Goal: Task Accomplishment & Management: Manage account settings

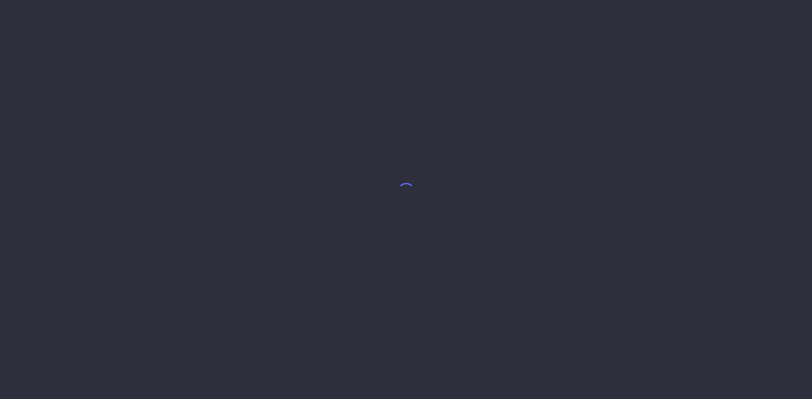
select select "7"
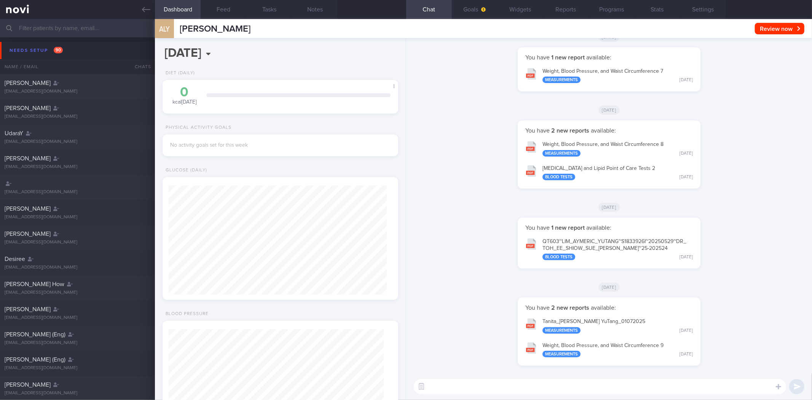
scroll to position [107, 215]
click at [145, 8] on icon at bounding box center [146, 9] width 8 height 8
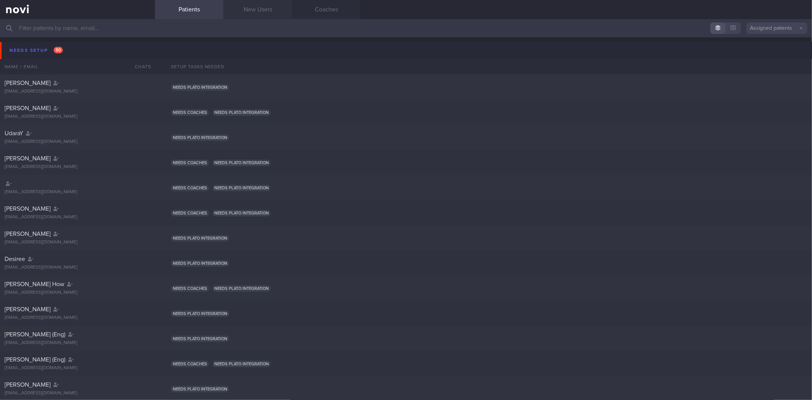
click at [244, 9] on link "New Users" at bounding box center [257, 9] width 69 height 19
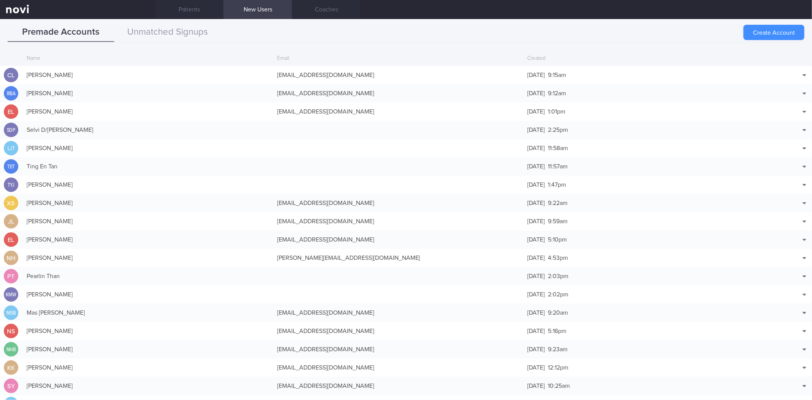
click at [779, 30] on button "Create Account" at bounding box center [773, 32] width 61 height 15
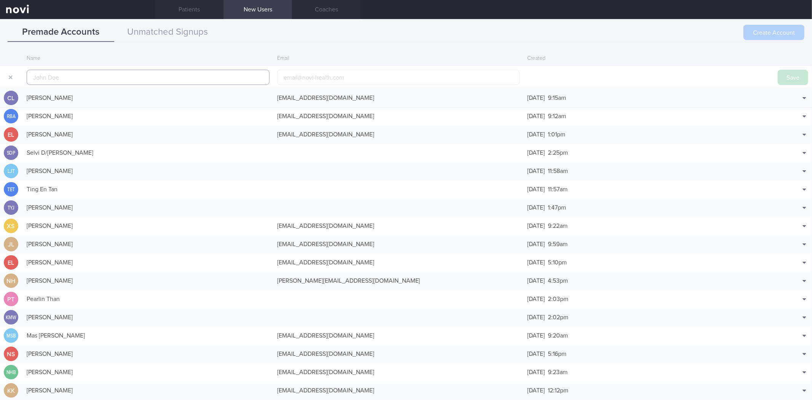
scroll to position [18, 0]
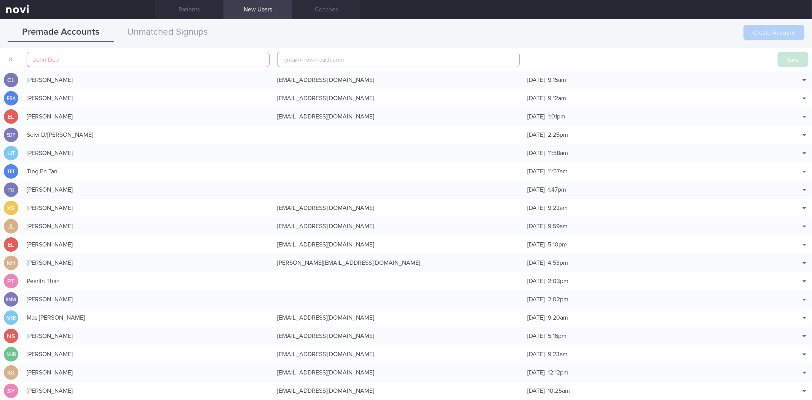
click at [322, 61] on input "email" at bounding box center [398, 59] width 243 height 15
paste input "chiavanessajy@gmail.com"
type input "chiavanessajy@gmail.com"
click at [183, 59] on input "text" at bounding box center [148, 59] width 243 height 15
type input "Vanessa Chia"
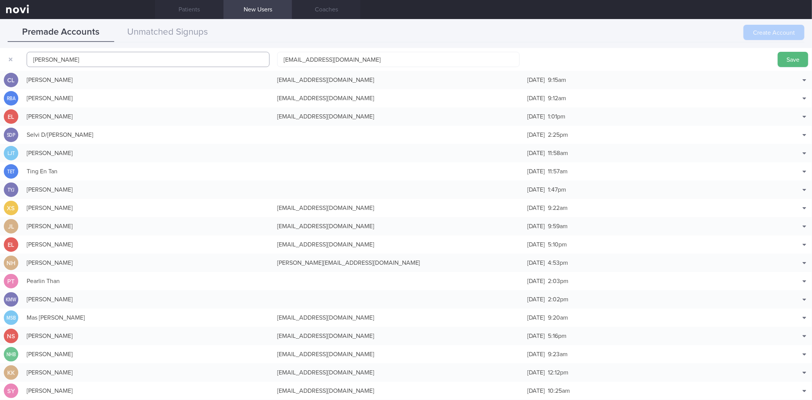
click at [778, 52] on button "Save" at bounding box center [793, 59] width 30 height 15
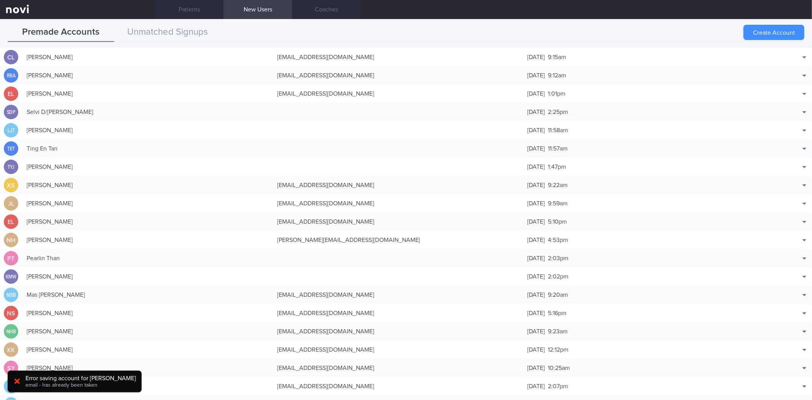
click at [787, 30] on button "Create Account" at bounding box center [773, 32] width 61 height 15
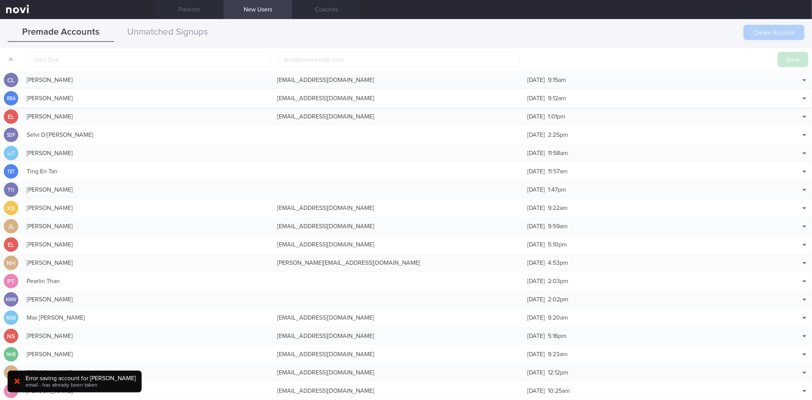
scroll to position [24, 0]
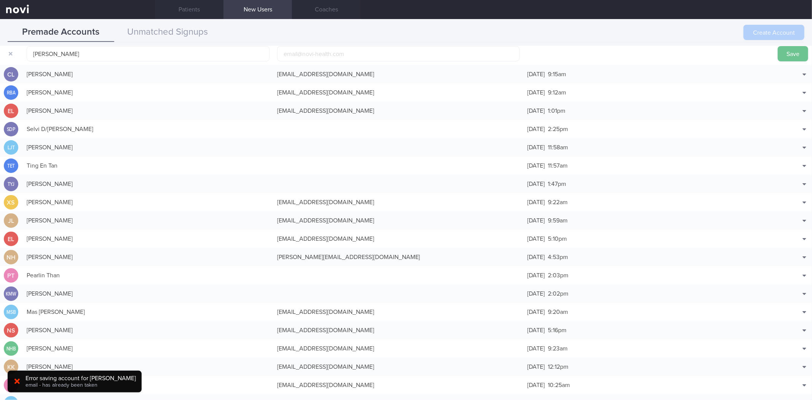
type input "Vanessa Chia"
click at [786, 56] on button "Save" at bounding box center [793, 53] width 30 height 15
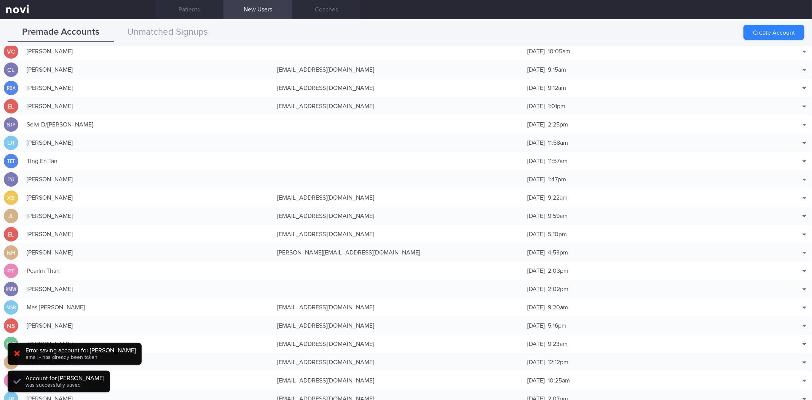
scroll to position [19, 0]
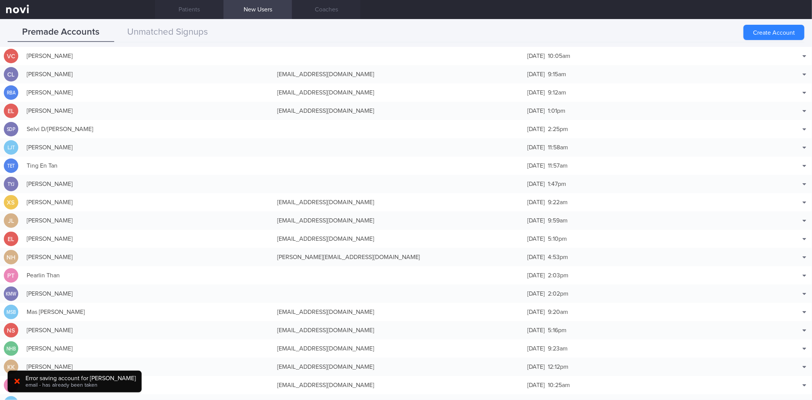
click at [656, 46] on div "Created" at bounding box center [648, 39] width 250 height 14
click at [657, 56] on div "28 Aug 2025 10:05am" at bounding box center [648, 55] width 250 height 15
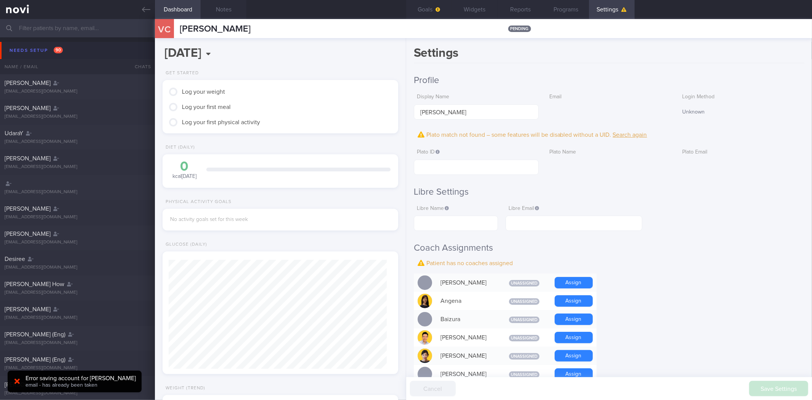
scroll to position [109, 218]
click at [534, 167] on input "text" at bounding box center [476, 167] width 125 height 15
paste input "900ad8471b53c9ba0a480d178ba80c6f"
type input "900ad8471b53c9ba0a480d178ba80c6f"
click at [792, 393] on button "Save Settings" at bounding box center [778, 388] width 59 height 15
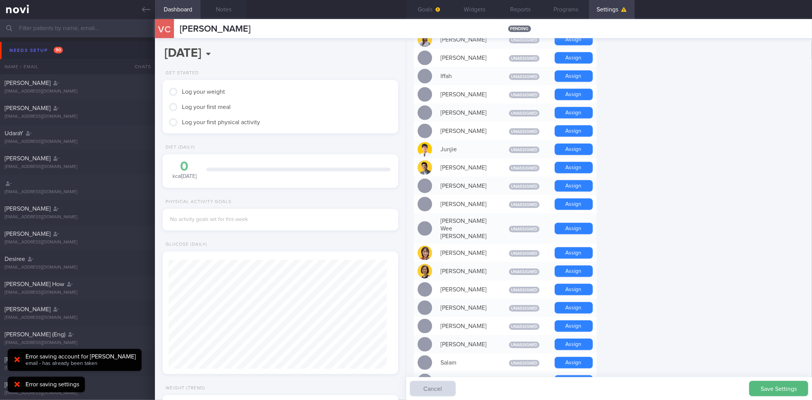
scroll to position [465, 0]
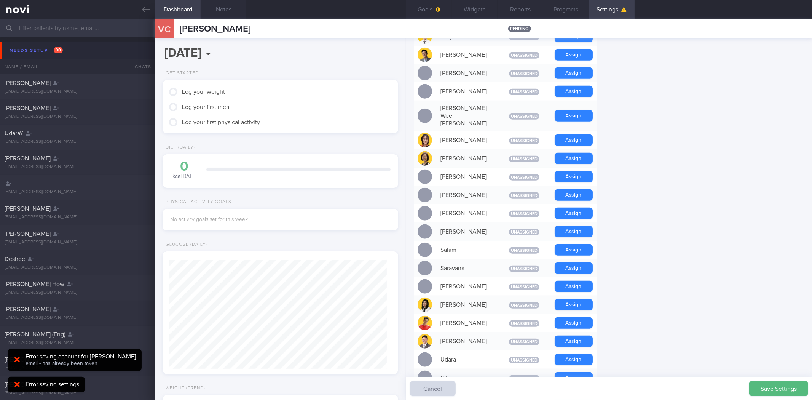
drag, startPoint x: 587, startPoint y: 311, endPoint x: 548, endPoint y: 73, distance: 240.7
click at [587, 317] on button "Assign" at bounding box center [574, 322] width 38 height 11
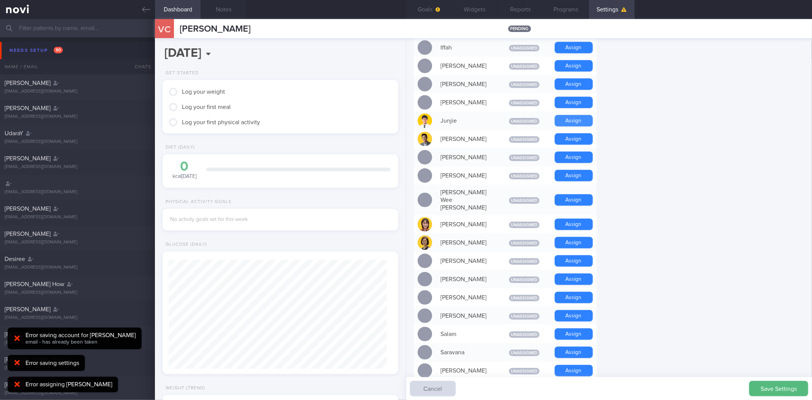
scroll to position [381, 0]
click at [570, 119] on button "Assign" at bounding box center [574, 120] width 38 height 11
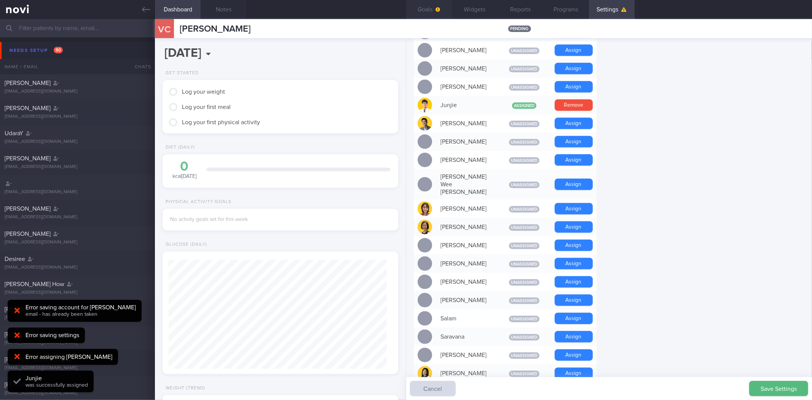
scroll to position [364, 0]
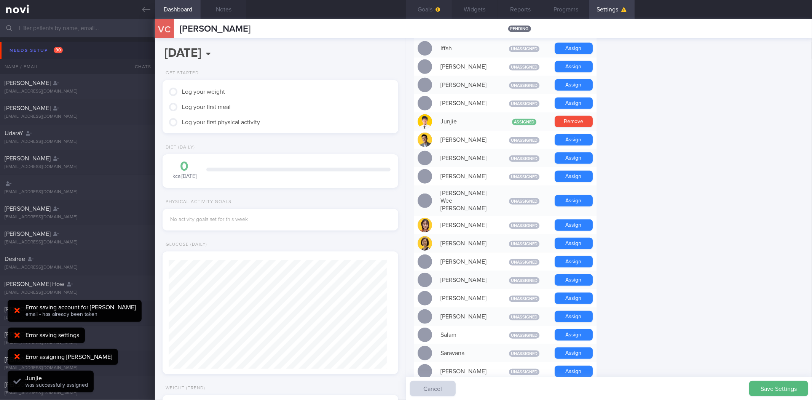
click at [432, 14] on button "Goals" at bounding box center [429, 9] width 46 height 19
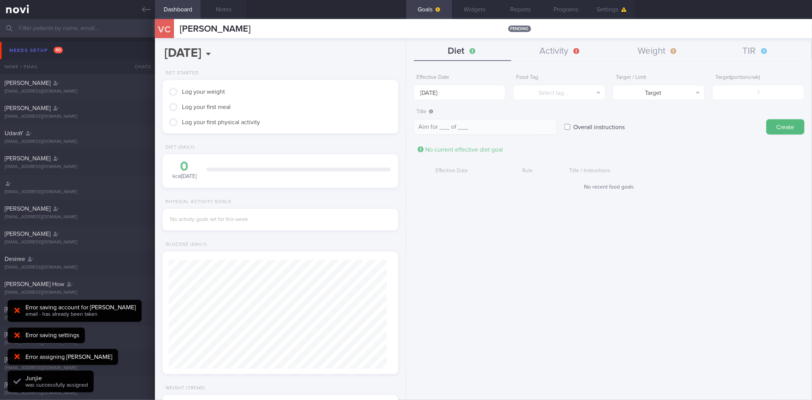
scroll to position [109, 218]
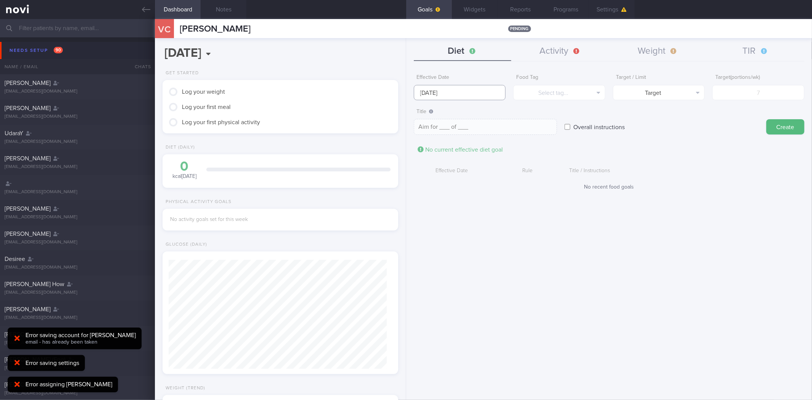
click at [470, 96] on input "1 Sep 2025" at bounding box center [460, 92] width 92 height 15
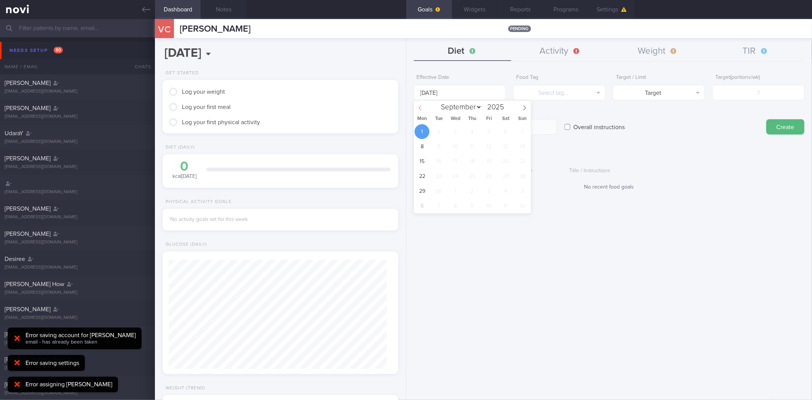
click at [417, 104] on span at bounding box center [420, 106] width 13 height 13
select select "7"
click at [419, 192] on span "25" at bounding box center [422, 190] width 15 height 15
type input "25 Aug 2025"
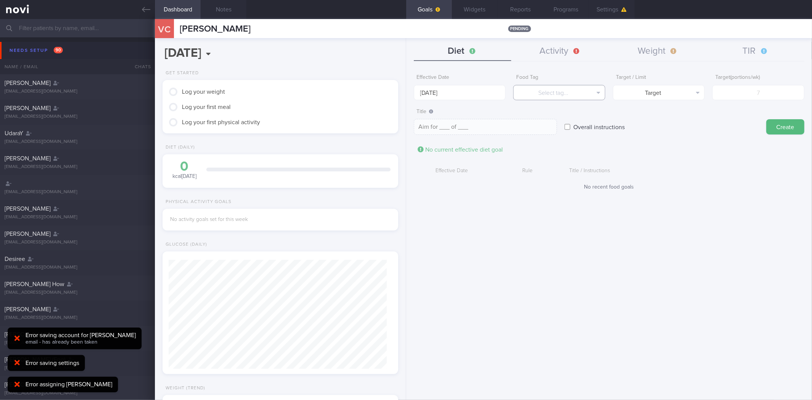
click at [549, 97] on button "Select tag..." at bounding box center [559, 92] width 92 height 15
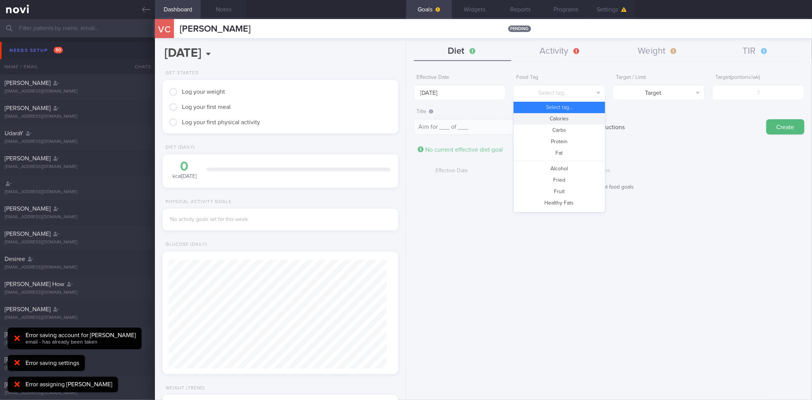
click at [552, 116] on button "Calories" at bounding box center [559, 118] width 91 height 11
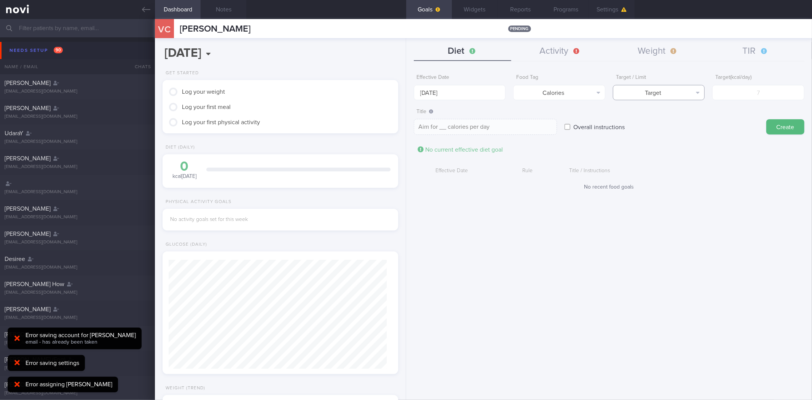
click at [650, 93] on button "Target" at bounding box center [659, 92] width 92 height 15
click at [648, 115] on button "Limit" at bounding box center [658, 118] width 91 height 11
type textarea "Keep to __ calories per day"
click at [759, 96] on input "number" at bounding box center [758, 92] width 92 height 15
type input "1"
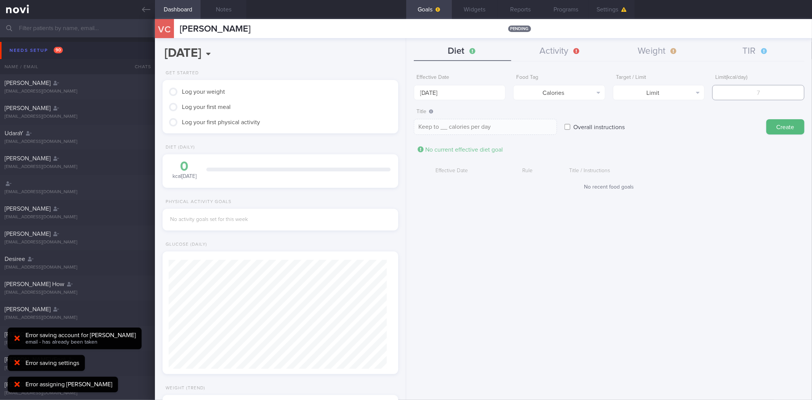
type textarea "Keep to 1 calories per day"
type input "13"
type textarea "Keep to 13 calories per day"
type input "130"
type textarea "Keep to 130 calories per day"
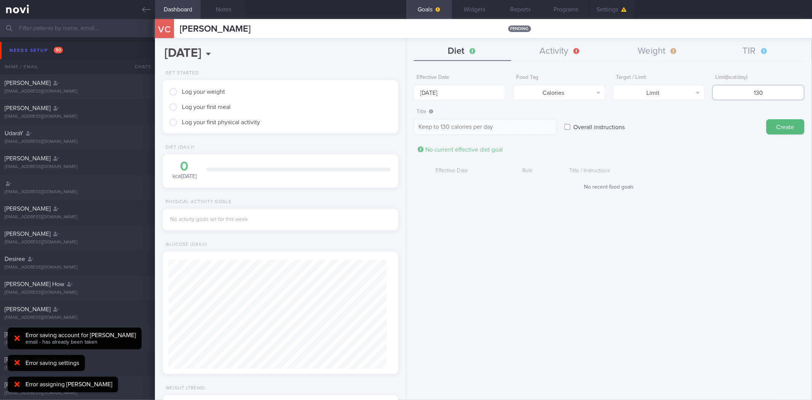
type input "1300"
type textarea "Keep to 1300 calories per day"
type input "1300"
click at [766, 119] on button "Create" at bounding box center [785, 126] width 38 height 15
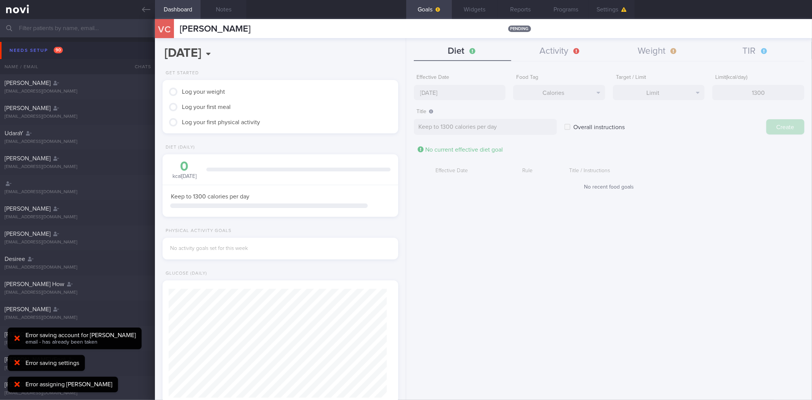
type input "1 Sep 2025"
type textarea "Aim for ___ of ___"
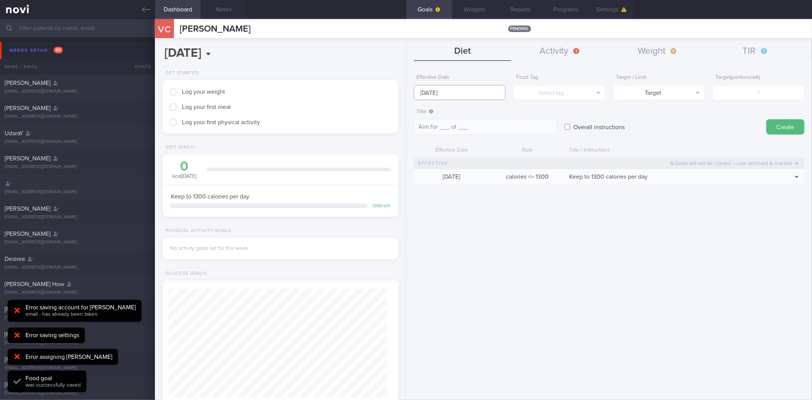
click at [488, 97] on body "You are offline! Some functionality will be unavailable Patients New Users Coac…" at bounding box center [406, 200] width 812 height 400
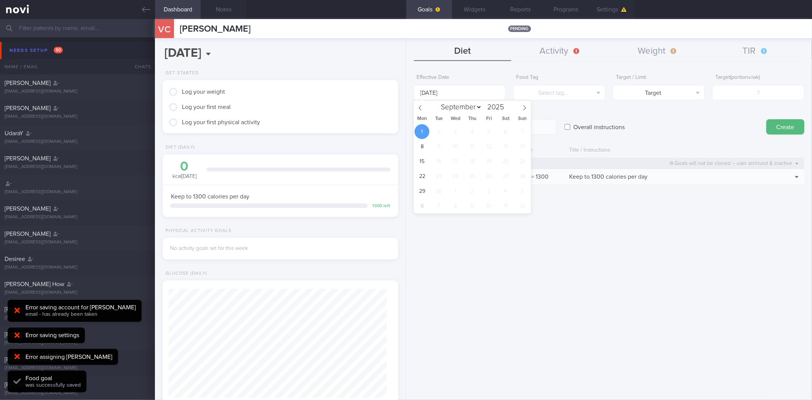
click at [421, 100] on form "Effective Date 1 Sep 2025 Food Tag Select tag... Select tag... Calories Carbs P…" at bounding box center [609, 130] width 391 height 121
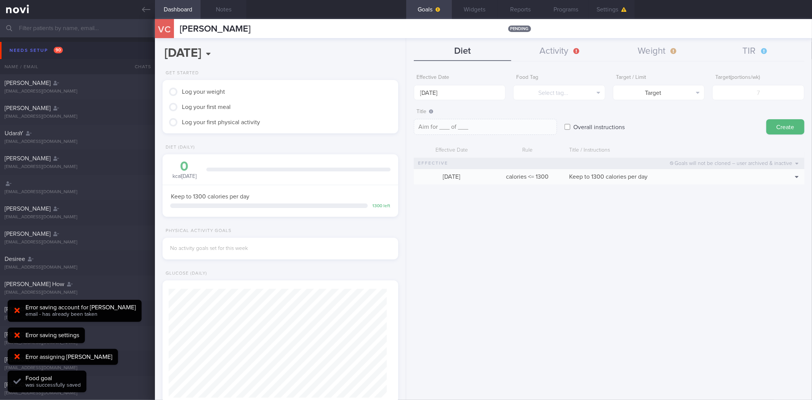
click at [439, 101] on form "Effective Date 1 Sep 2025 Food Tag Select tag... Select tag... Calories Carbs P…" at bounding box center [609, 130] width 391 height 121
click at [440, 96] on input "1 Sep 2025" at bounding box center [460, 92] width 92 height 15
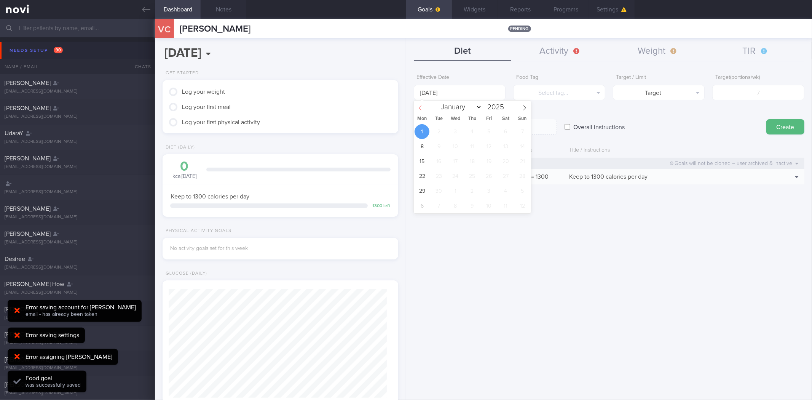
click at [423, 112] on span at bounding box center [420, 106] width 13 height 13
select select "7"
click at [423, 193] on span "25" at bounding box center [422, 190] width 15 height 15
type input "25 Aug 2025"
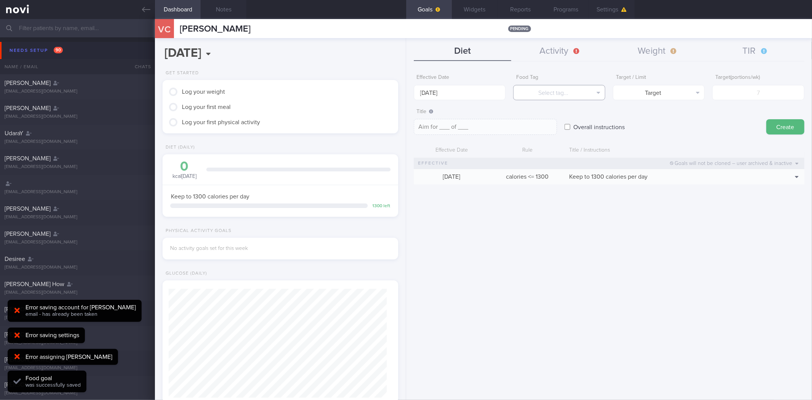
click at [570, 86] on button "Select tag..." at bounding box center [559, 92] width 92 height 15
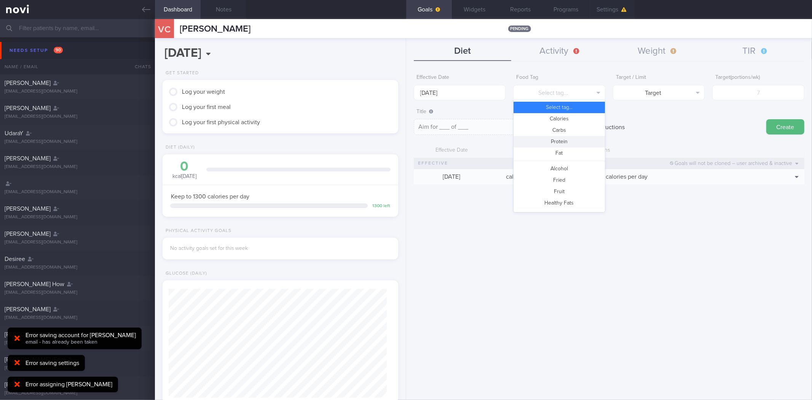
click at [577, 140] on button "Protein" at bounding box center [559, 141] width 91 height 11
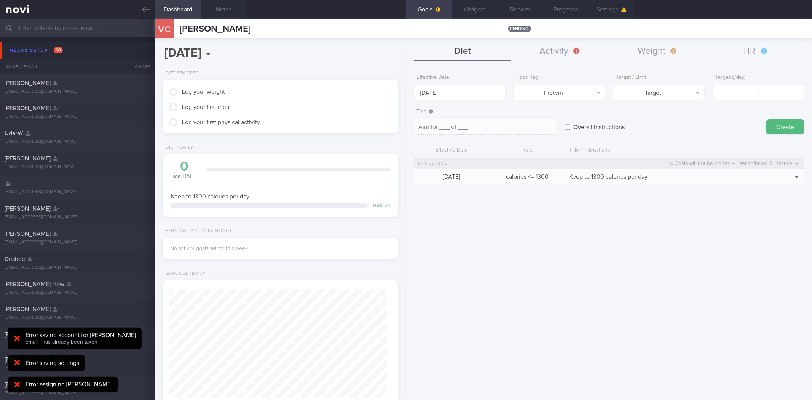
type textarea "Aim for __g of protein per day"
click at [737, 87] on input "number" at bounding box center [758, 92] width 92 height 15
type input "8"
type textarea "Aim for 8g of protein per day"
type input "80"
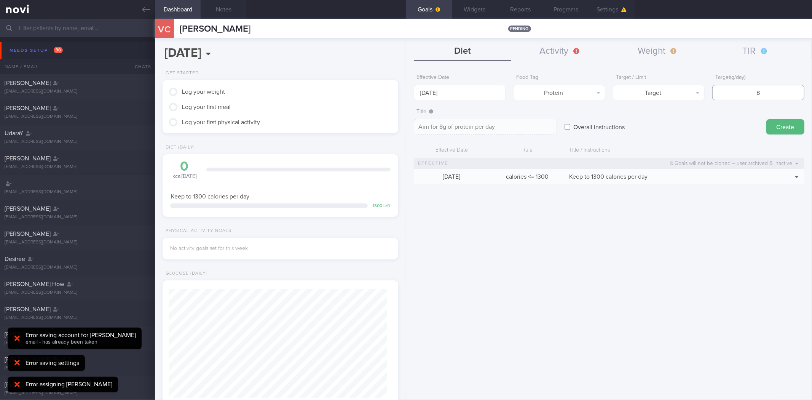
type textarea "Aim for 80g of protein per day"
type input "80"
type textarea "Aim for 80g of protein per day"
click at [766, 119] on button "Create" at bounding box center [785, 126] width 38 height 15
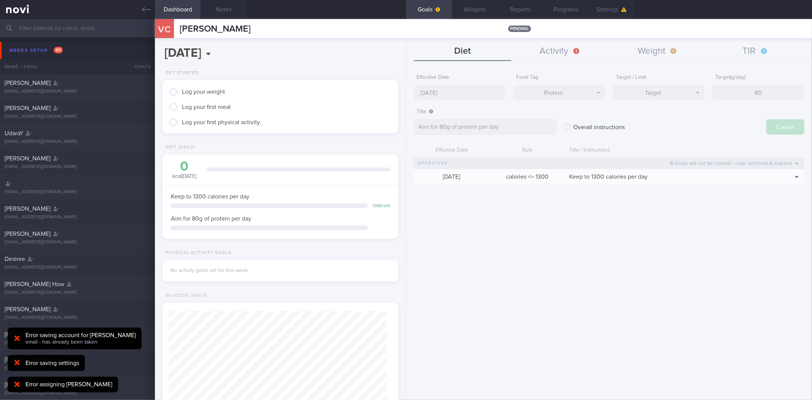
type input "1 Sep 2025"
type textarea "Aim for ___ of ___"
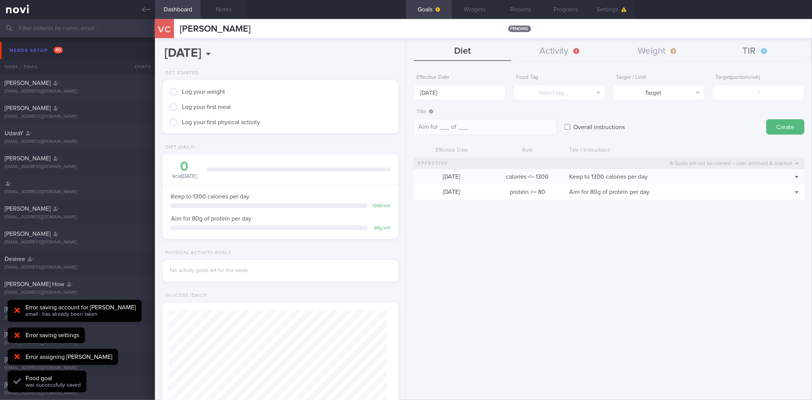
click at [747, 50] on button "TIR" at bounding box center [756, 51] width 98 height 19
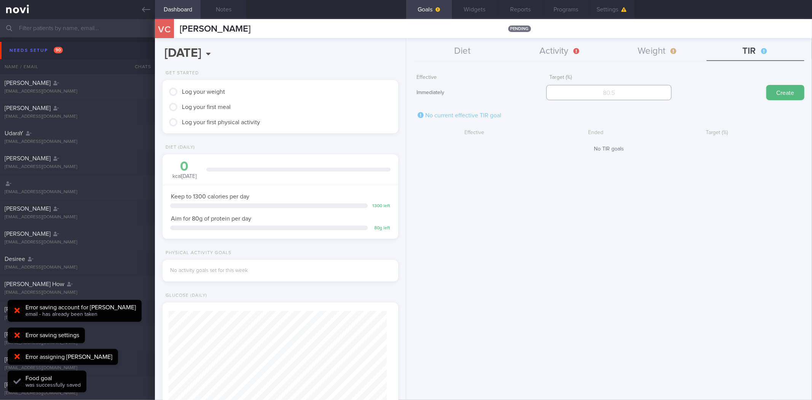
click at [600, 93] on input "number" at bounding box center [608, 92] width 125 height 15
type input "95"
click at [766, 85] on button "Create" at bounding box center [785, 92] width 38 height 15
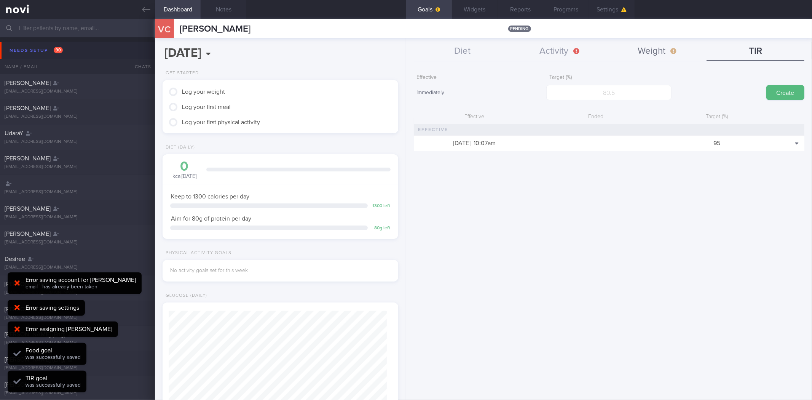
click at [633, 44] on button "Weight" at bounding box center [658, 51] width 98 height 19
click at [572, 52] on button "Activity" at bounding box center [560, 51] width 98 height 19
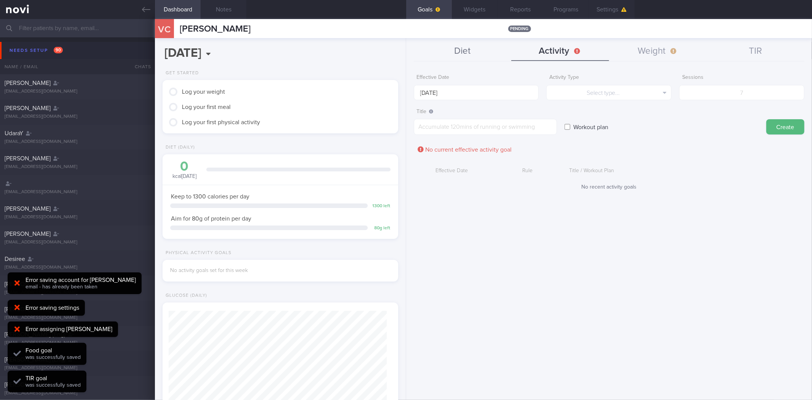
click at [492, 49] on button "Diet" at bounding box center [463, 51] width 98 height 19
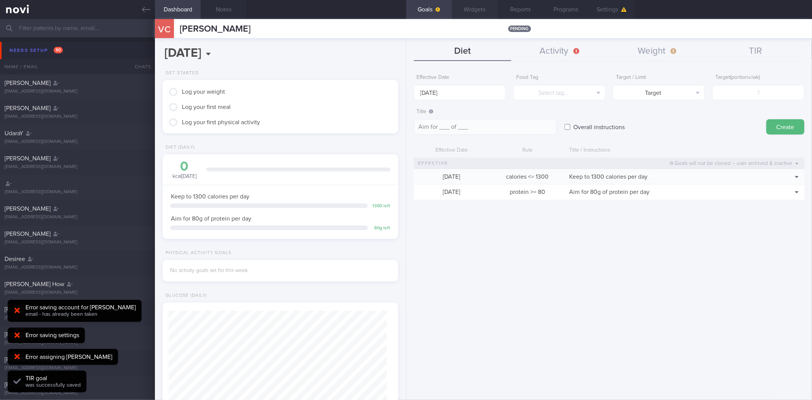
click at [464, 4] on button "Widgets" at bounding box center [475, 9] width 46 height 19
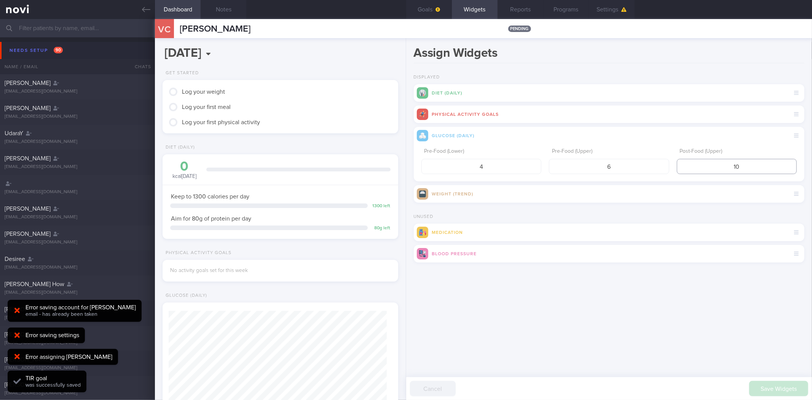
drag, startPoint x: 749, startPoint y: 159, endPoint x: 710, endPoint y: 166, distance: 39.6
click at [710, 166] on input "10" at bounding box center [737, 166] width 120 height 15
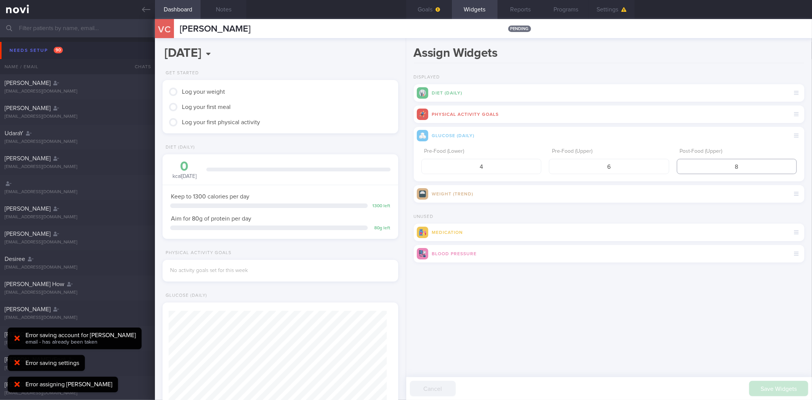
type input "8"
click at [414, 272] on button "submit" at bounding box center [414, 272] width 0 height 0
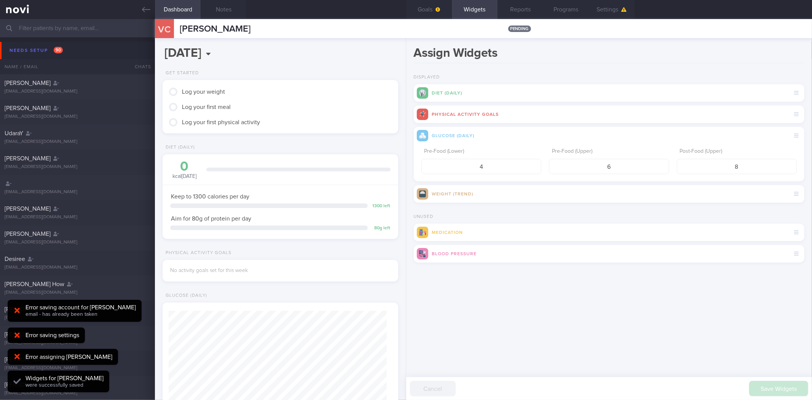
scroll to position [109, 218]
click at [446, 8] on button "Goals" at bounding box center [429, 9] width 46 height 19
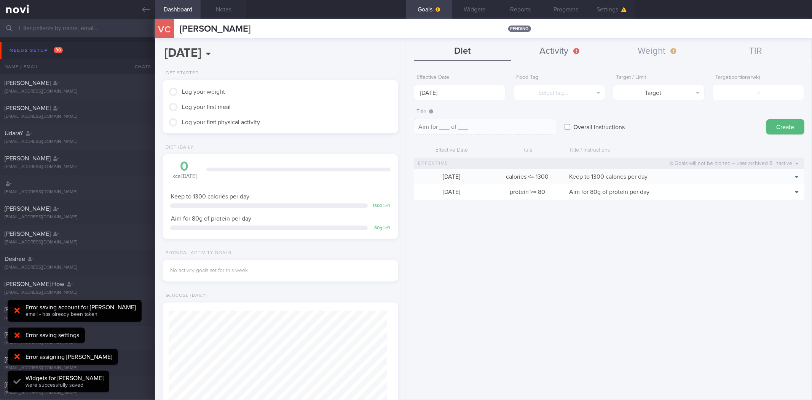
click at [541, 51] on button "Activity" at bounding box center [560, 51] width 98 height 19
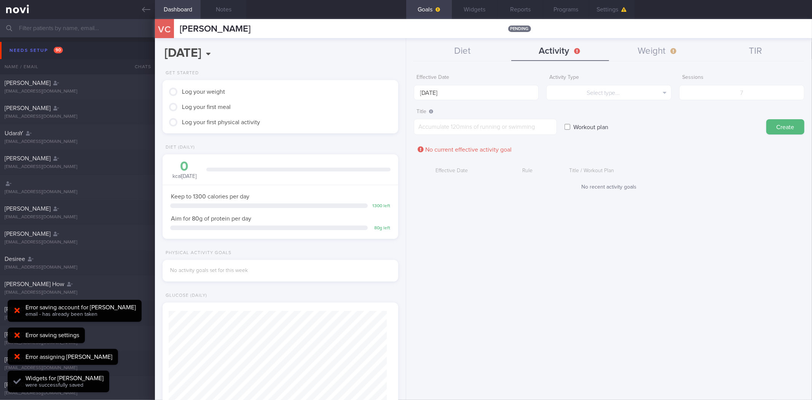
click at [667, 39] on div "Diet Activity Weight TIR Effective Date 1 Sep 2025 Food Tag Select tag... Selec…" at bounding box center [609, 219] width 406 height 362
click at [664, 48] on button "Weight" at bounding box center [658, 51] width 98 height 19
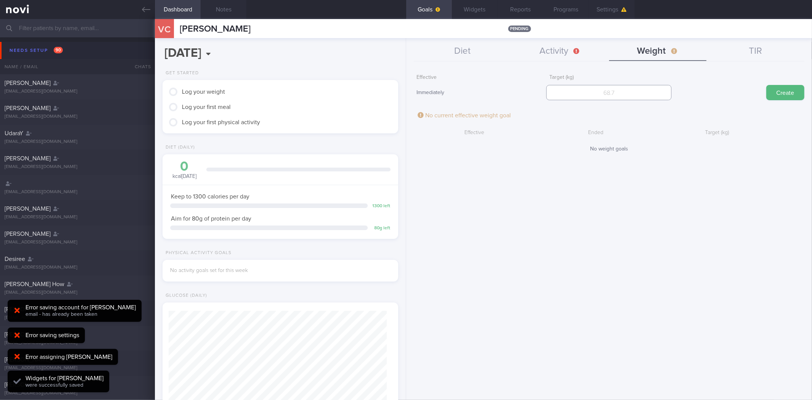
click at [617, 99] on input "number" at bounding box center [608, 92] width 125 height 15
type input "62"
click at [766, 85] on button "Create" at bounding box center [785, 92] width 38 height 15
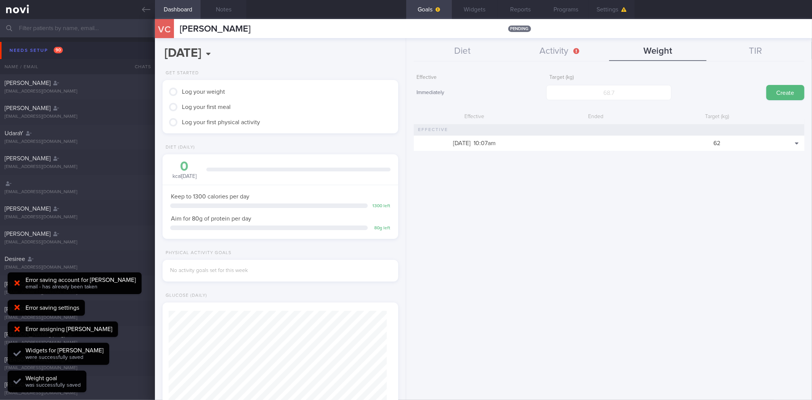
scroll to position [118, 215]
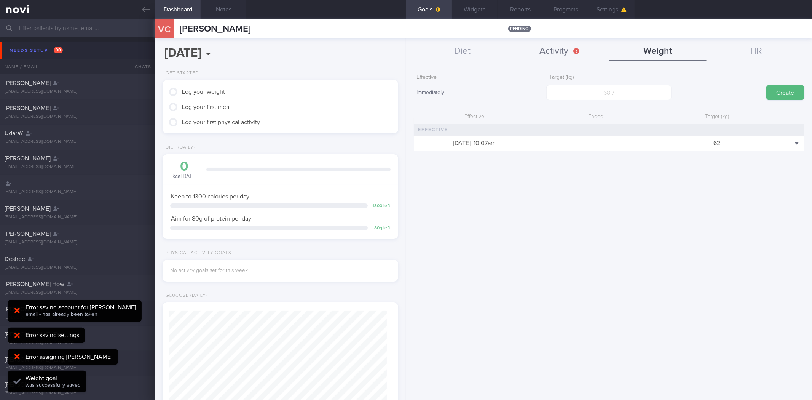
click at [544, 47] on button "Activity" at bounding box center [560, 51] width 98 height 19
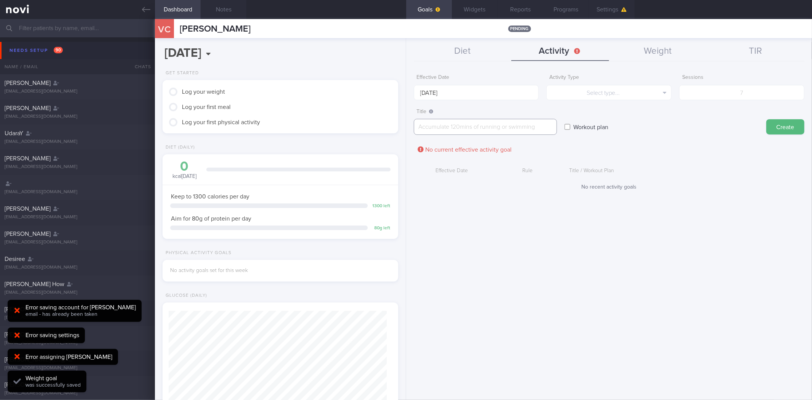
click at [484, 128] on textarea at bounding box center [485, 127] width 143 height 16
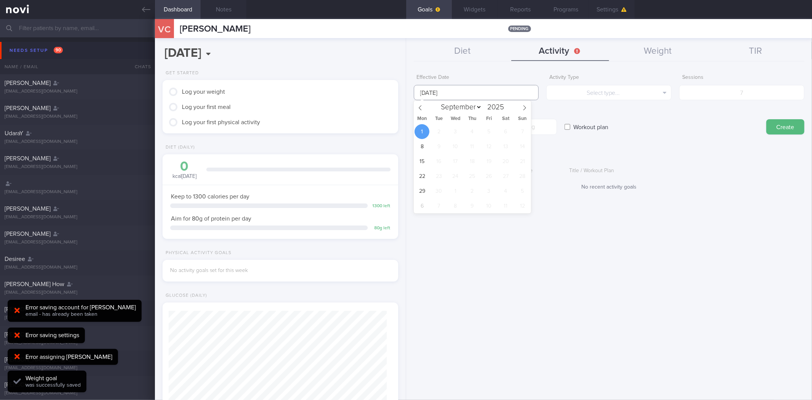
click at [473, 89] on input "1 Sep 2025" at bounding box center [476, 92] width 125 height 15
click at [421, 108] on icon at bounding box center [420, 107] width 5 height 5
select select "7"
click at [416, 195] on span "25" at bounding box center [422, 190] width 15 height 15
type input "25 Aug 2025"
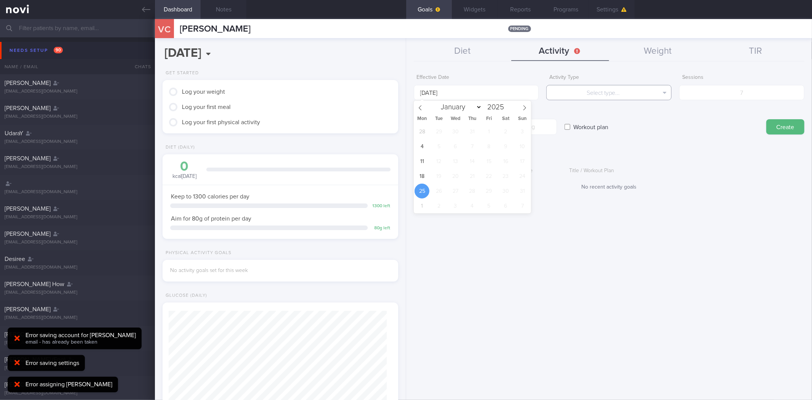
click at [618, 94] on button "Select type..." at bounding box center [608, 92] width 125 height 15
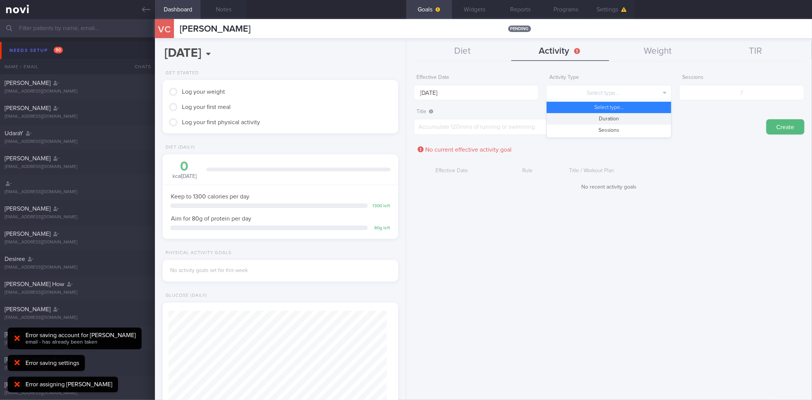
click at [611, 122] on button "Duration" at bounding box center [609, 118] width 124 height 11
click at [738, 93] on input "number" at bounding box center [741, 92] width 125 height 15
click at [654, 97] on button "Duration" at bounding box center [608, 92] width 125 height 15
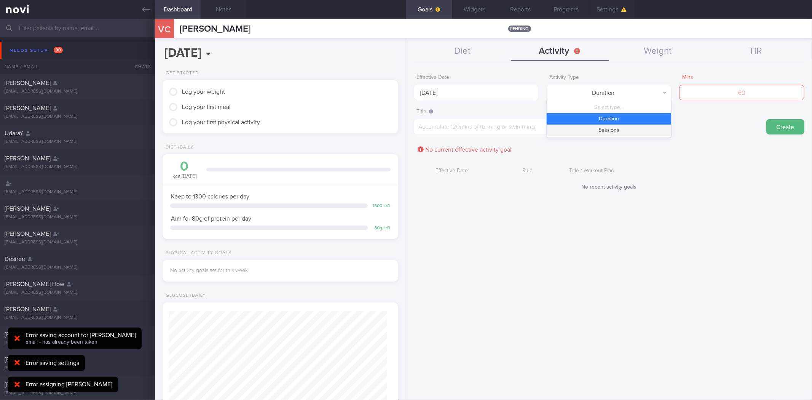
click at [646, 131] on button "Sessions" at bounding box center [609, 129] width 124 height 11
click at [720, 92] on input "number" at bounding box center [741, 92] width 125 height 15
type input "4"
click at [484, 137] on form "Effective Date 25 Aug 2025 Activity Type Sessions Select type... Duration Sessi…" at bounding box center [609, 134] width 391 height 128
click at [496, 128] on textarea at bounding box center [485, 127] width 143 height 16
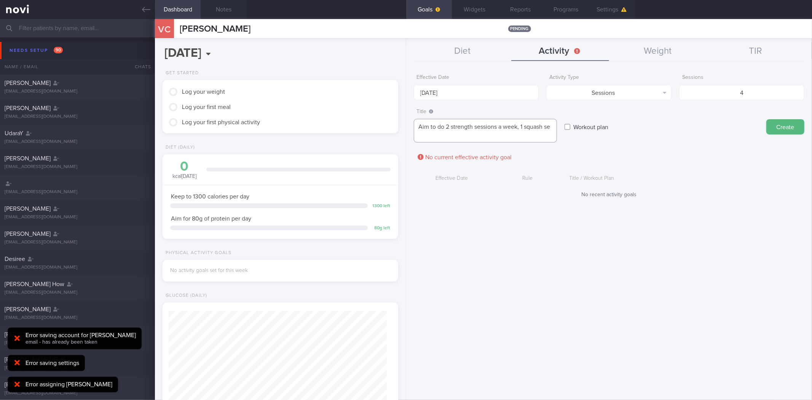
scroll to position [0, 0]
type textarea "Aim to do 2 strength sessions a week, 1 squash session, and 1-2 yoga sessions"
click at [745, 95] on input "4" at bounding box center [741, 92] width 125 height 15
type input "5"
type textarea "Aim to do 2 strength sessions a week, 1 squash session, and 1-2 yoga sessions"
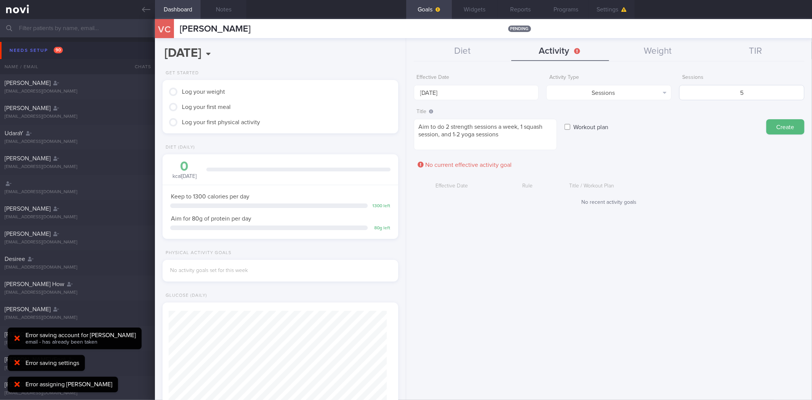
click at [766, 119] on button "Create" at bounding box center [785, 126] width 38 height 15
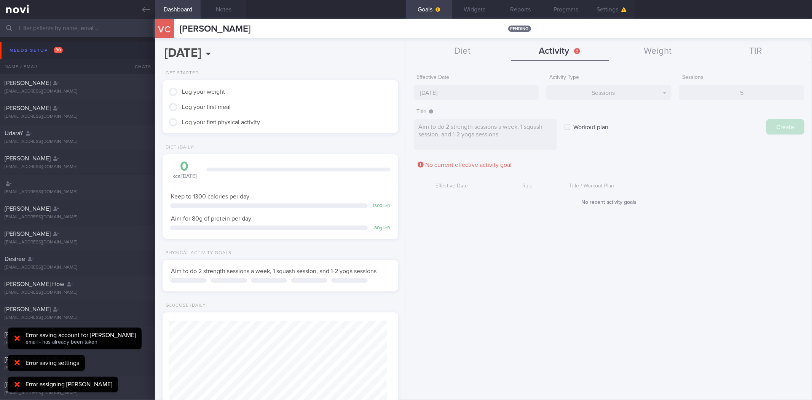
type input "1 Sep 2025"
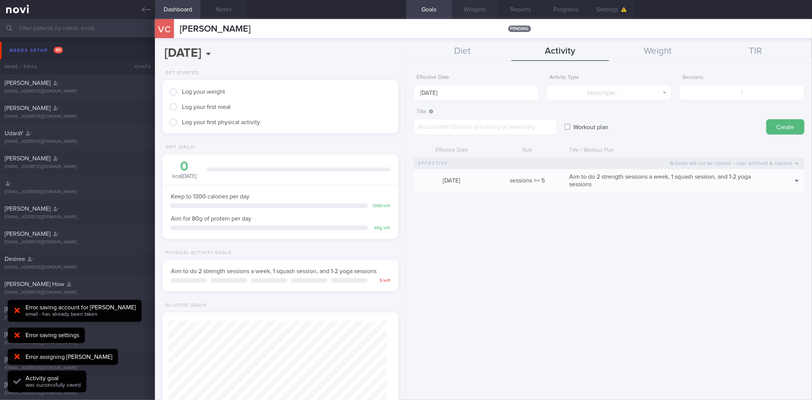
click at [463, 8] on button "Widgets" at bounding box center [475, 9] width 46 height 19
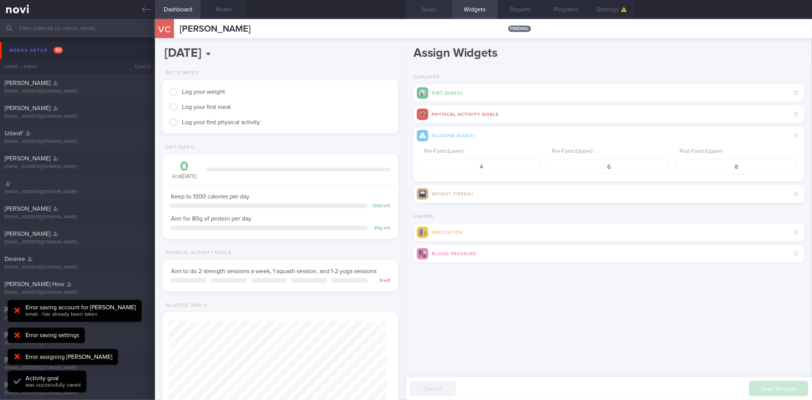
click at [437, 1] on button "Goals" at bounding box center [429, 9] width 46 height 19
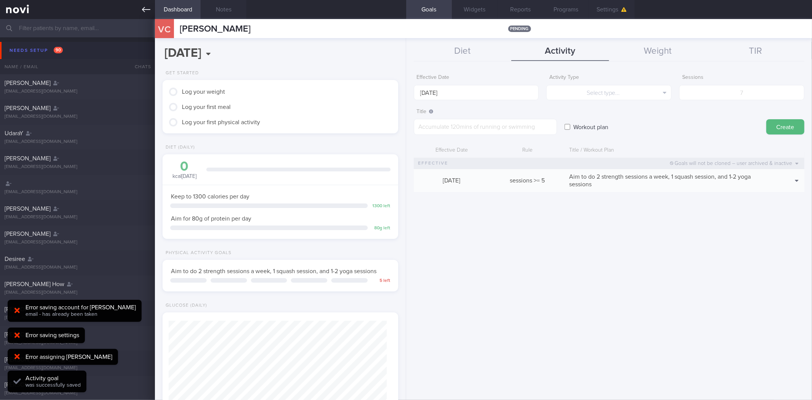
click at [147, 5] on link at bounding box center [77, 9] width 155 height 19
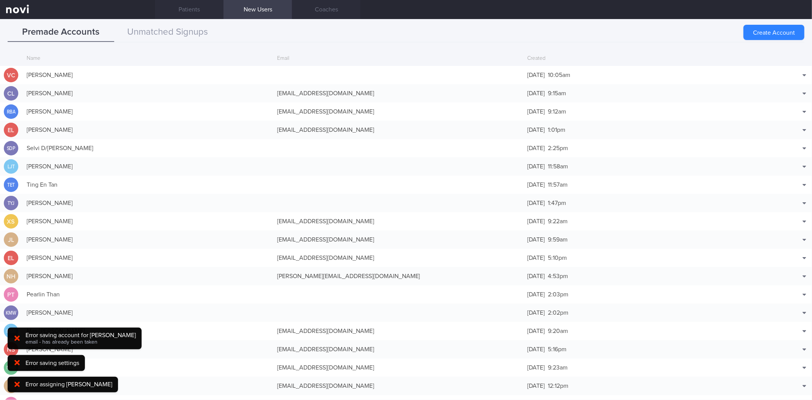
click at [195, 4] on link "Patients" at bounding box center [189, 9] width 69 height 19
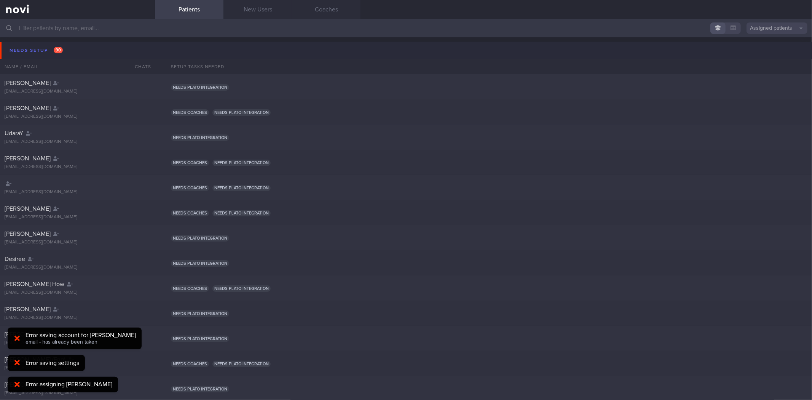
click at [65, 51] on button "Needs setup 90" at bounding box center [407, 50] width 814 height 17
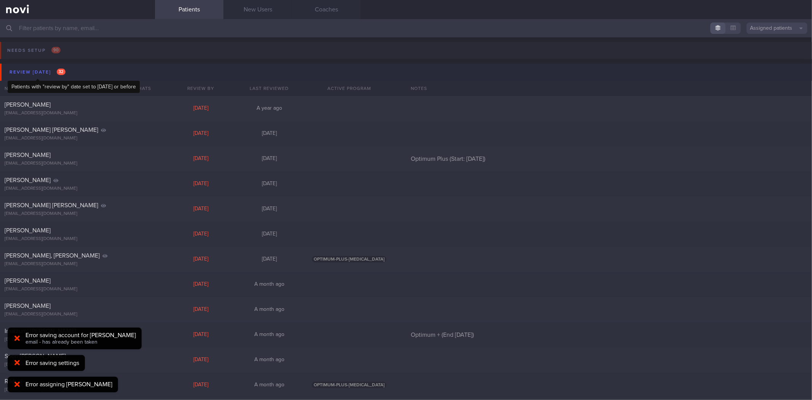
click at [65, 75] on div "Review today 32" at bounding box center [38, 72] width 60 height 10
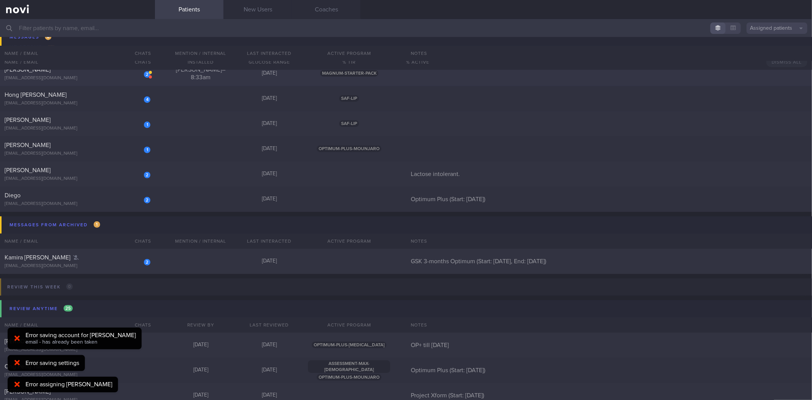
scroll to position [85, 0]
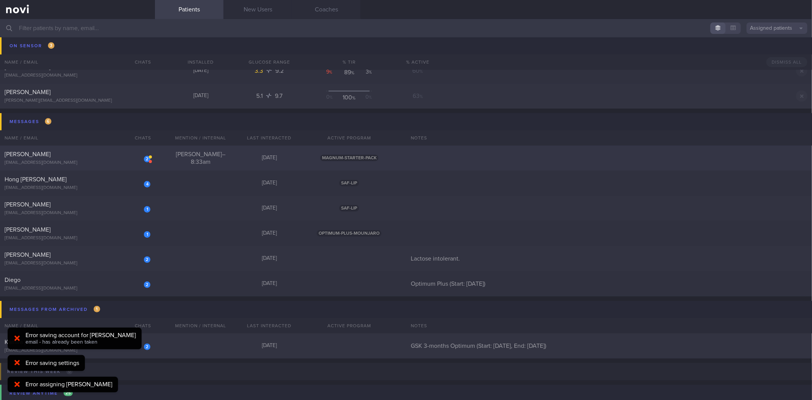
click at [104, 157] on div "[PERSON_NAME]" at bounding box center [77, 154] width 144 height 8
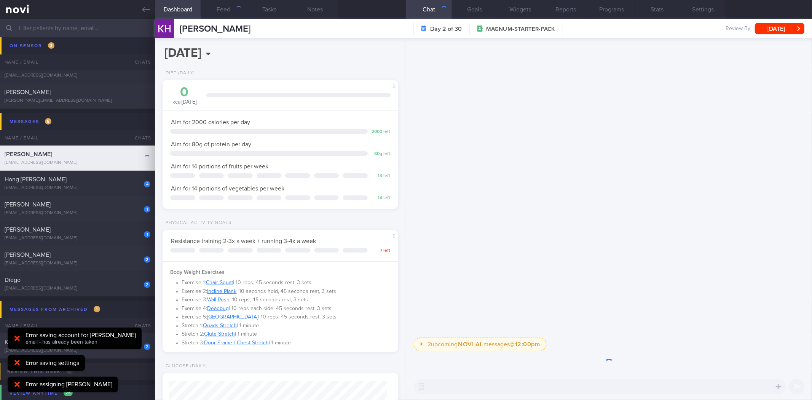
scroll to position [109, 218]
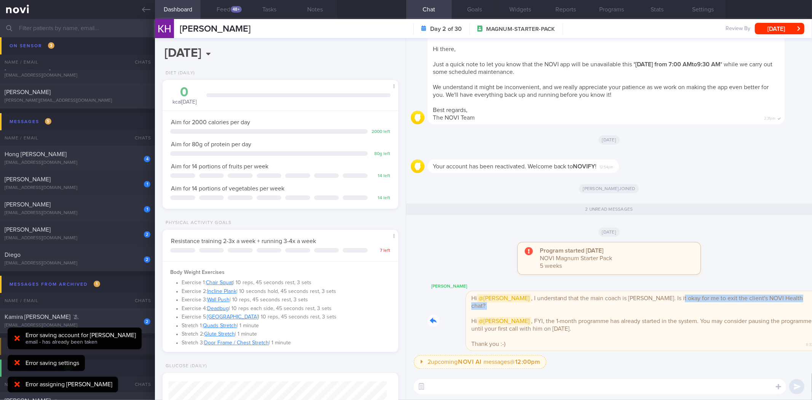
drag, startPoint x: 501, startPoint y: 313, endPoint x: 603, endPoint y: 306, distance: 101.8
click at [603, 306] on div "Mee Li Hi @Todd , I understand that the main coach is Sylvester. Is it okay for…" at bounding box center [618, 316] width 380 height 69
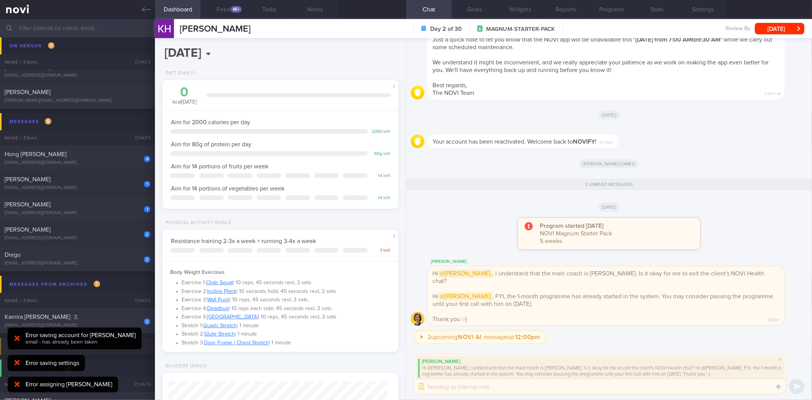
click at [576, 390] on textarea at bounding box center [600, 386] width 372 height 15
click at [766, 30] on button "[DATE]" at bounding box center [779, 28] width 49 height 11
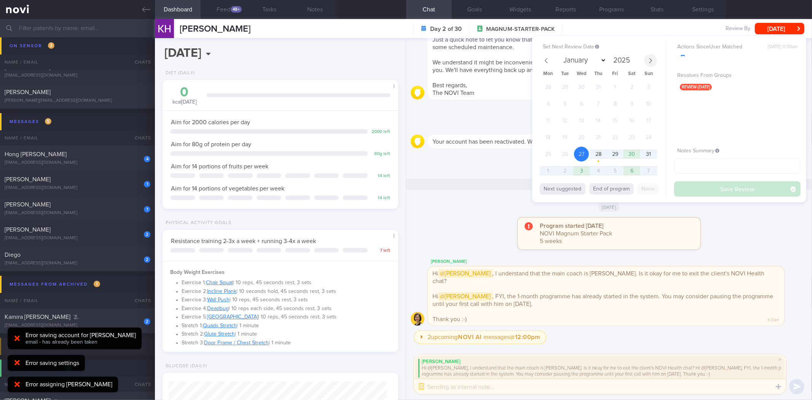
click at [648, 62] on icon at bounding box center [650, 60] width 5 height 5
select select "8"
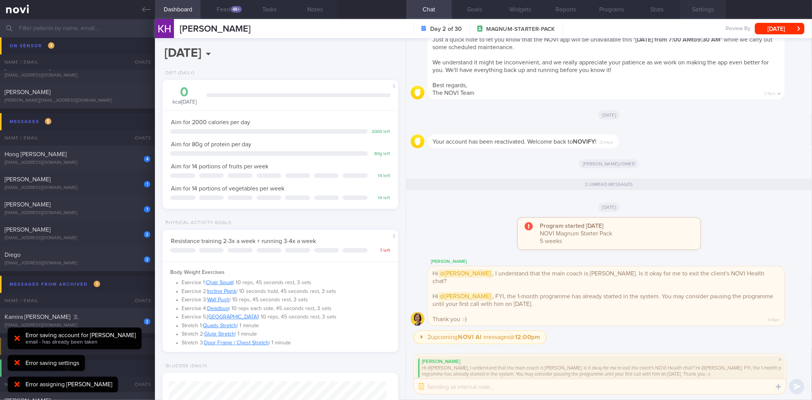
click at [681, 13] on button "Settings" at bounding box center [703, 9] width 46 height 19
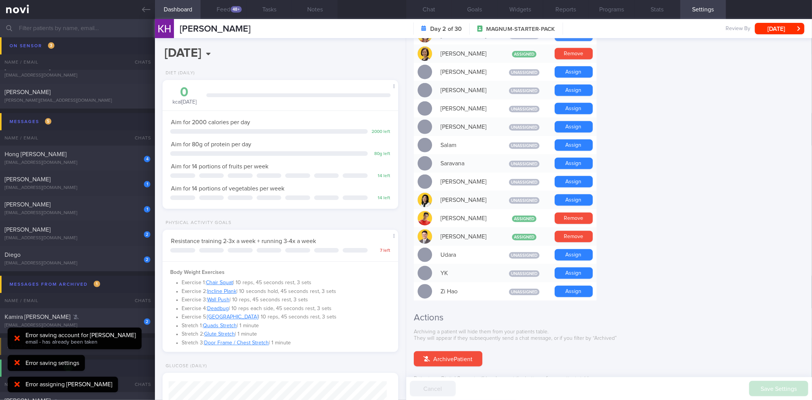
scroll to position [602, 0]
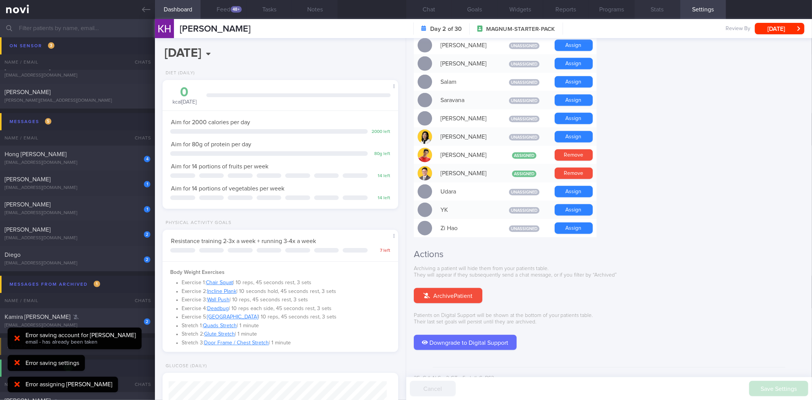
click at [667, 10] on button "Stats" at bounding box center [658, 9] width 46 height 19
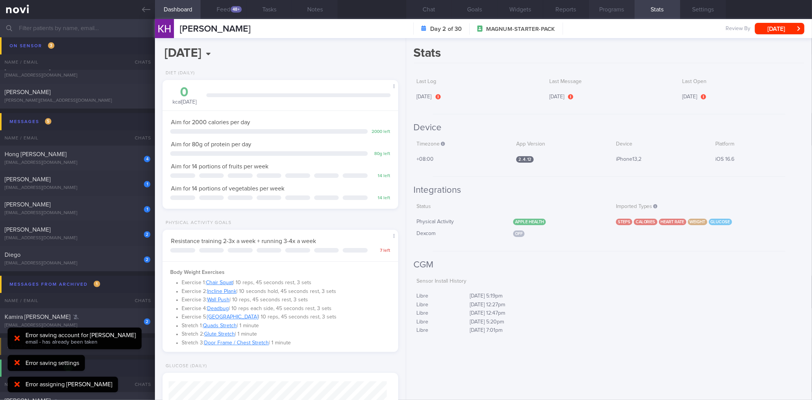
click at [605, 13] on button "Programs" at bounding box center [612, 9] width 46 height 19
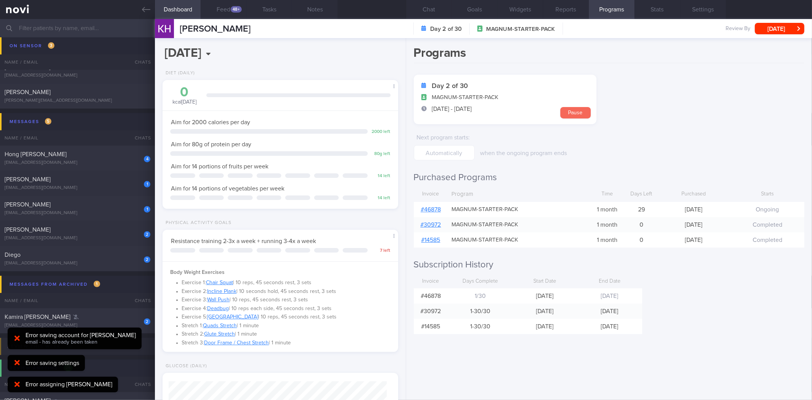
click at [572, 114] on button "Pause" at bounding box center [575, 112] width 30 height 11
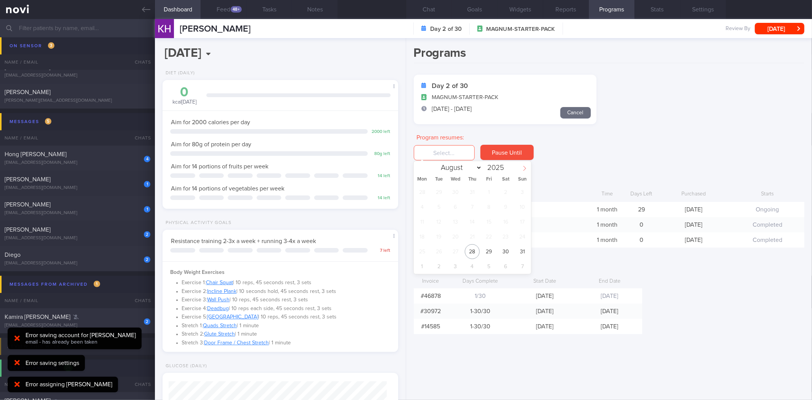
click at [527, 168] on icon at bounding box center [524, 168] width 5 height 5
select select "8"
click at [485, 192] on span "5" at bounding box center [489, 192] width 15 height 15
type input "5 Sep 2025"
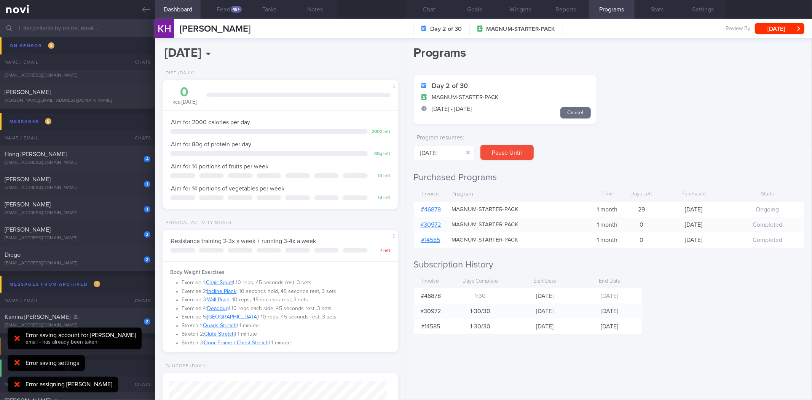
click at [510, 163] on div "Programs Day 2 of 30 MAGNUM-STARTER-PACK 27 Aug - 25 Sep Cancel Program resumes…" at bounding box center [609, 219] width 406 height 362
click at [520, 153] on button "Pause Until" at bounding box center [506, 152] width 53 height 15
click at [428, 4] on button "Chat" at bounding box center [429, 9] width 46 height 19
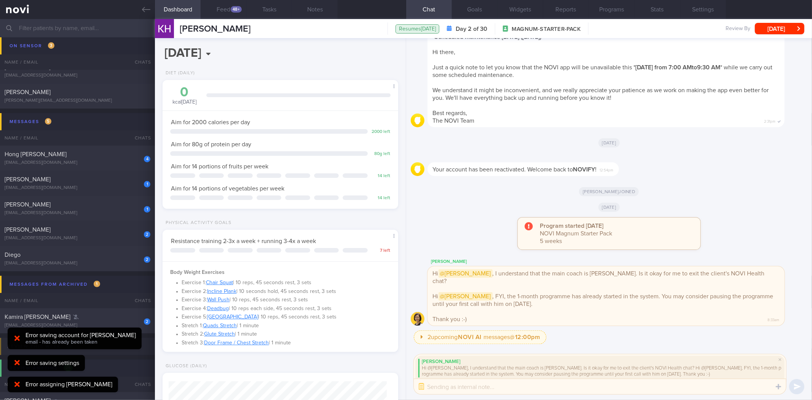
select select "7"
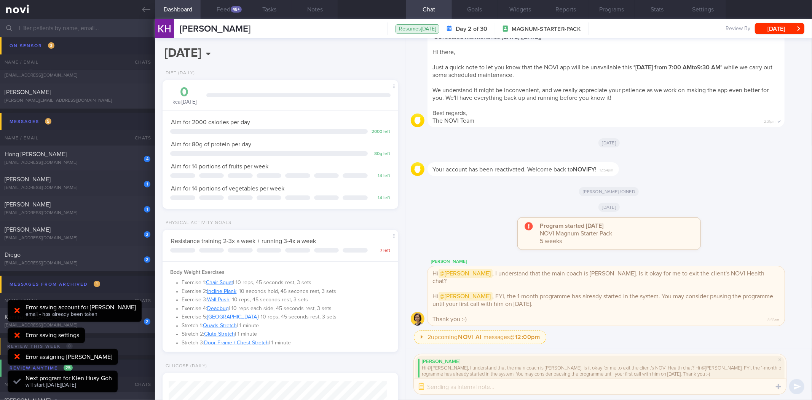
scroll to position [109, 218]
click at [544, 389] on textarea at bounding box center [600, 386] width 372 height 15
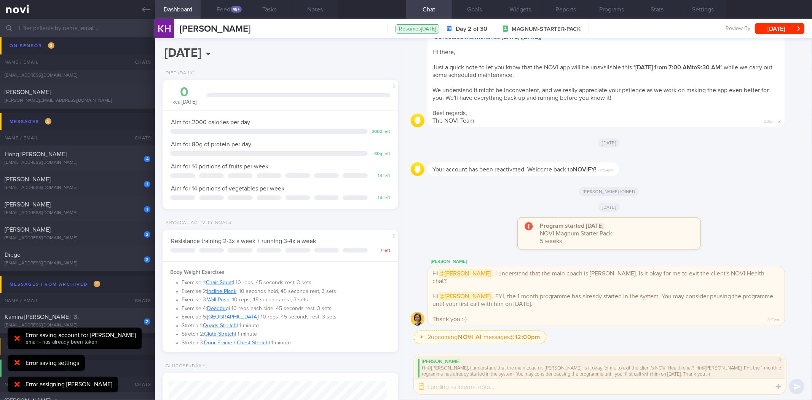
click at [547, 386] on textarea at bounding box center [600, 386] width 372 height 15
click at [546, 390] on textarea at bounding box center [600, 386] width 372 height 15
type textarea "Okay got it! Thanks for letting me know!"
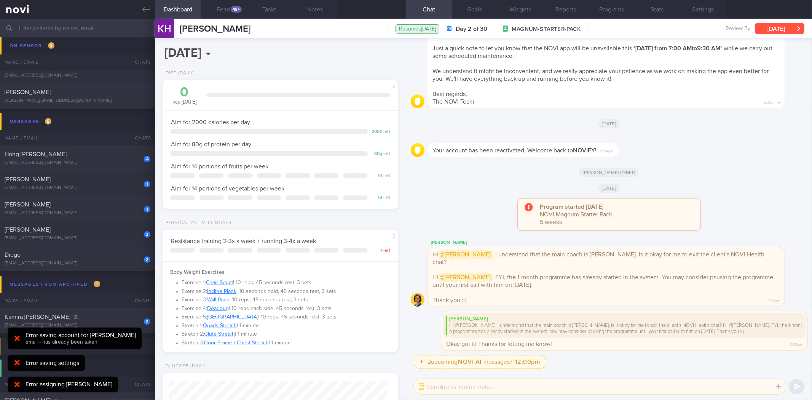
click at [764, 31] on button "[DATE]" at bounding box center [779, 28] width 49 height 11
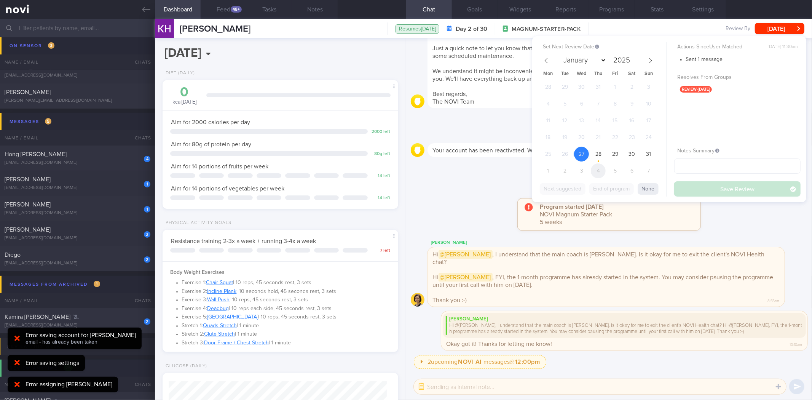
click at [592, 169] on span "4" at bounding box center [598, 170] width 15 height 15
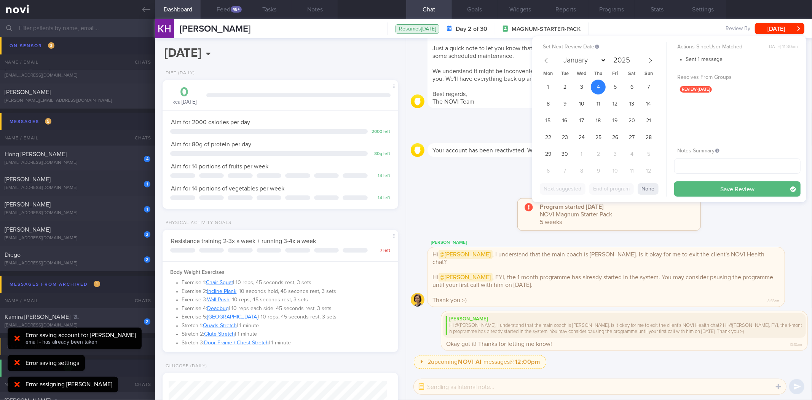
select select "8"
click at [713, 189] on button "Save Review" at bounding box center [737, 188] width 126 height 15
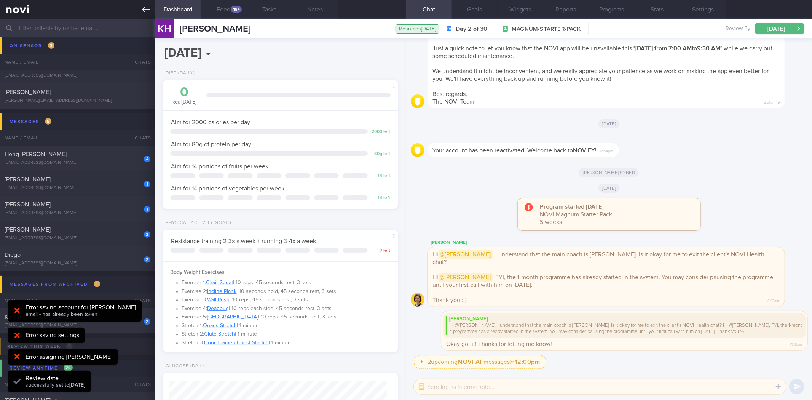
click at [152, 8] on link at bounding box center [77, 9] width 155 height 19
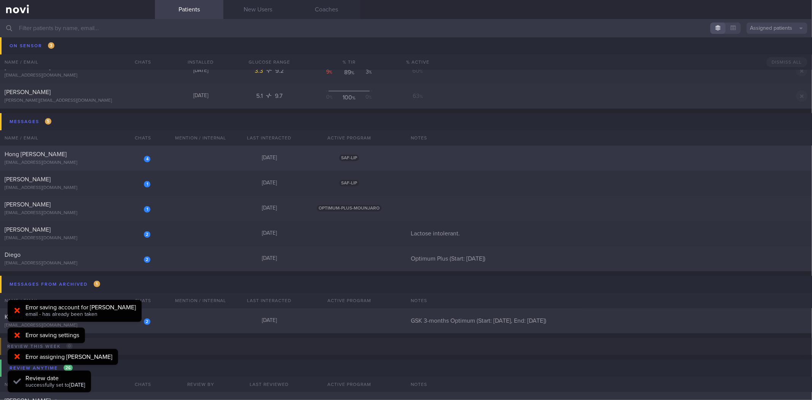
click at [114, 154] on div "Hong [PERSON_NAME]" at bounding box center [77, 154] width 144 height 8
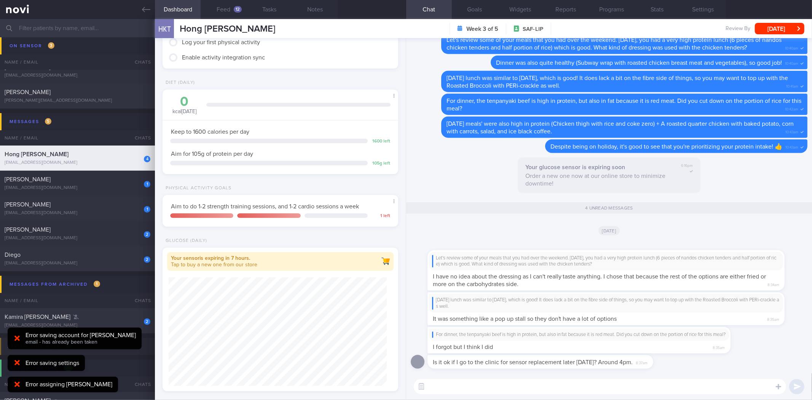
scroll to position [211, 0]
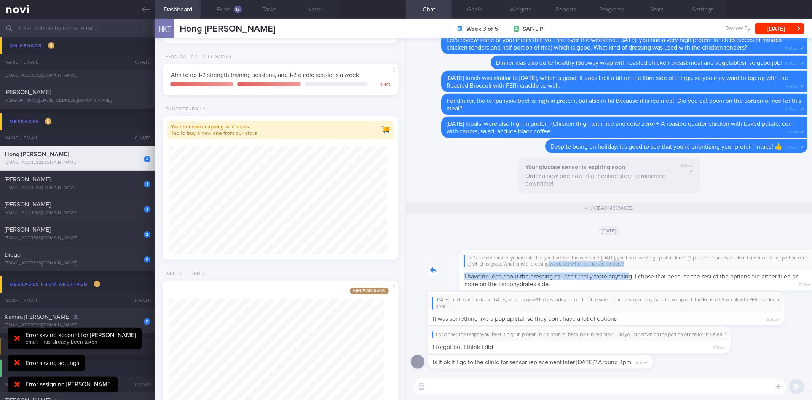
drag, startPoint x: 532, startPoint y: 270, endPoint x: 598, endPoint y: 279, distance: 67.0
click at [598, 279] on div "Let's review some of your meals that you had over the weekend. On Friday, you h…" at bounding box center [618, 266] width 380 height 50
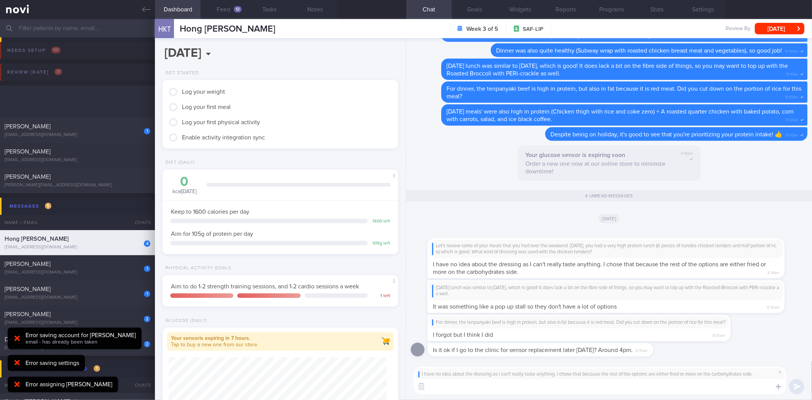
scroll to position [118, 215]
